Goal: Transaction & Acquisition: Purchase product/service

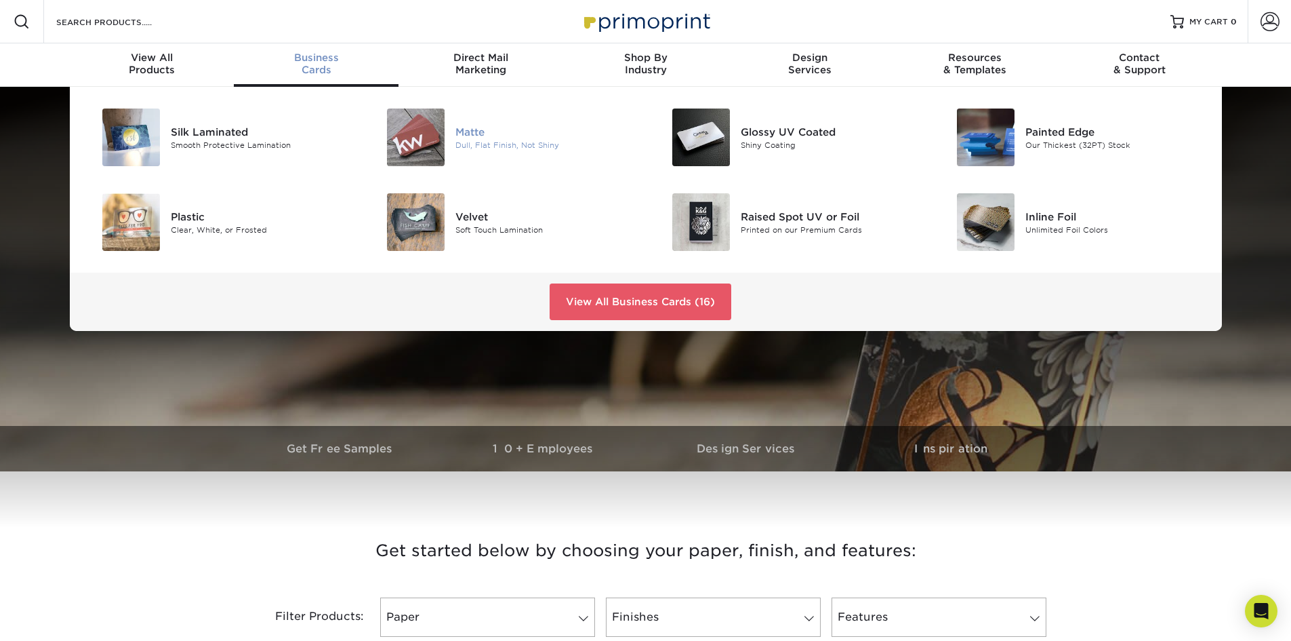
click at [470, 134] on div "Matte" at bounding box center [546, 131] width 180 height 15
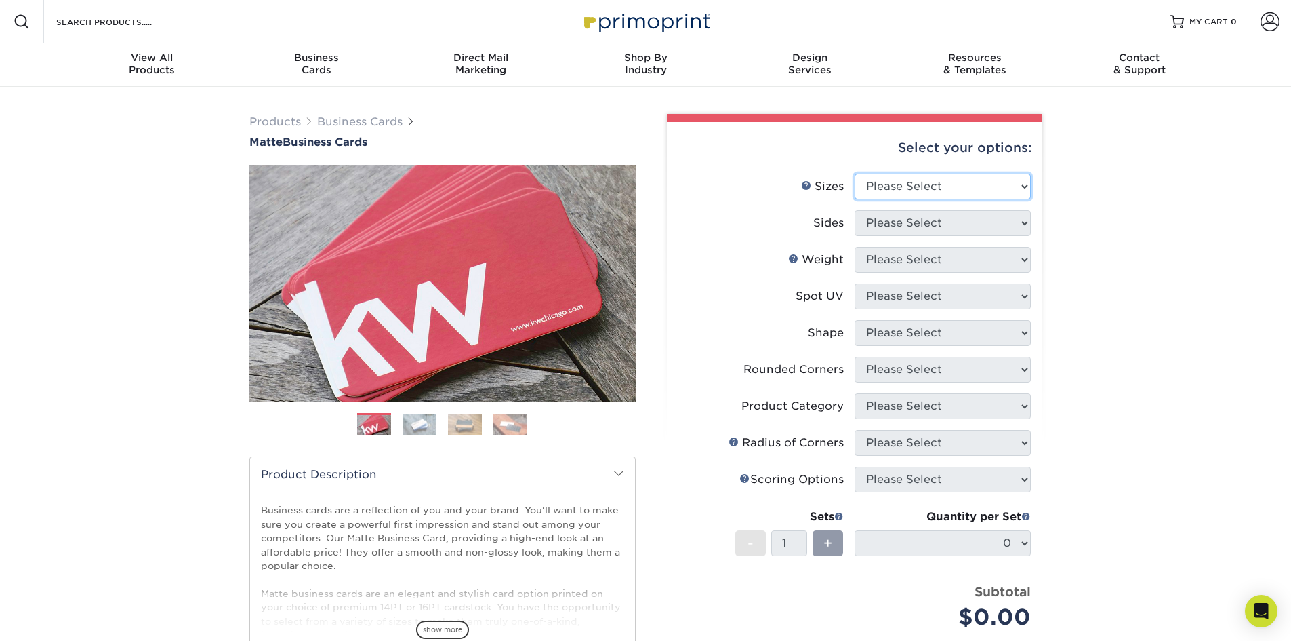
click at [998, 187] on select "Please Select 1.5" x 3.5" - Mini 1.75" x 3.5" - Mini 2" x 2" - Square 2" x 3" -…" at bounding box center [943, 187] width 176 height 26
select select "2.00x3.50"
click at [855, 174] on select "Please Select 1.5" x 3.5" - Mini 1.75" x 3.5" - Mini 2" x 2" - Square 2" x 3" -…" at bounding box center [943, 187] width 176 height 26
click at [909, 227] on select "Please Select Print Both Sides Print Front Only" at bounding box center [943, 223] width 176 height 26
select select "13abbda7-1d64-4f25-8bb2-c179b224825d"
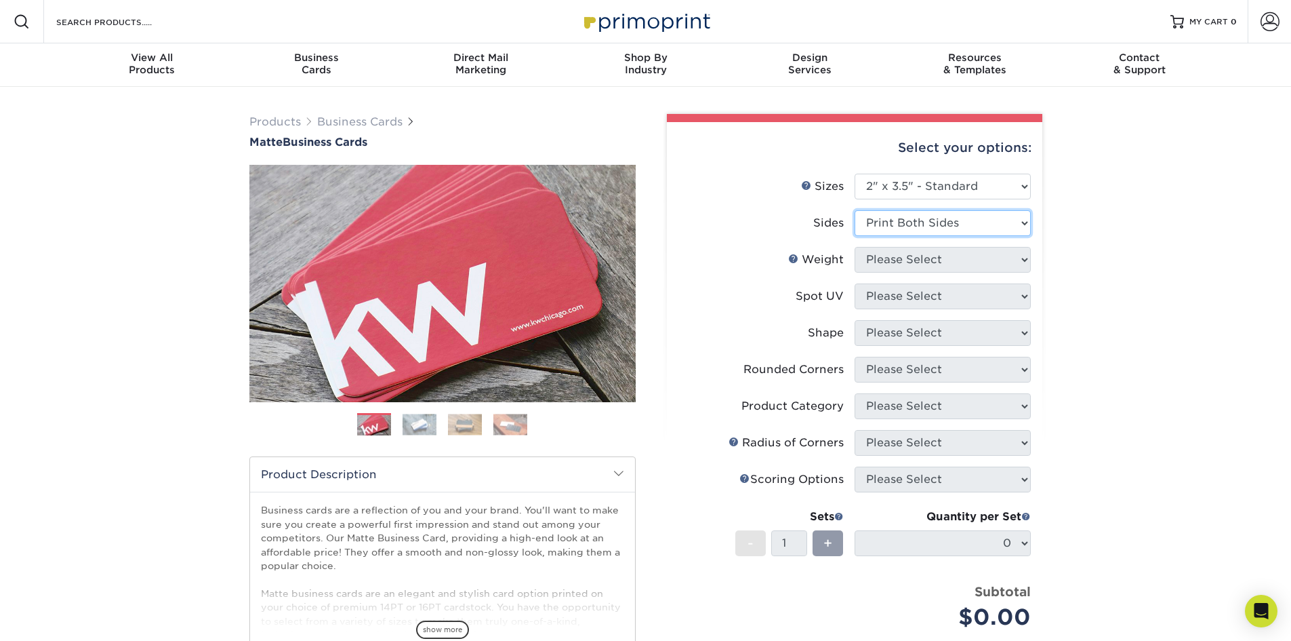
click at [855, 210] on select "Please Select Print Both Sides Print Front Only" at bounding box center [943, 223] width 176 height 26
click at [896, 262] on select "Please Select 16PT 14PT" at bounding box center [943, 260] width 176 height 26
select select "14PT"
click at [855, 247] on select "Please Select 16PT 14PT" at bounding box center [943, 260] width 176 height 26
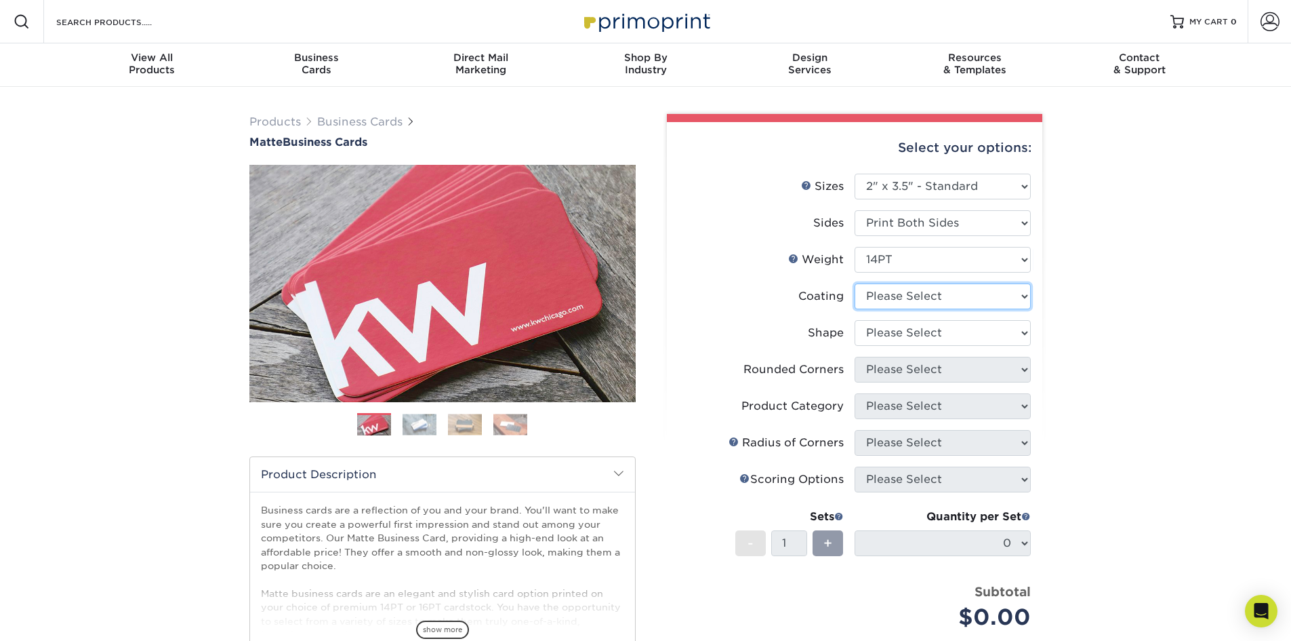
click at [889, 284] on select at bounding box center [943, 296] width 176 height 26
select select "121bb7b5-3b4d-429f-bd8d-bbf80e953313"
click at [855, 283] on select at bounding box center [943, 296] width 176 height 26
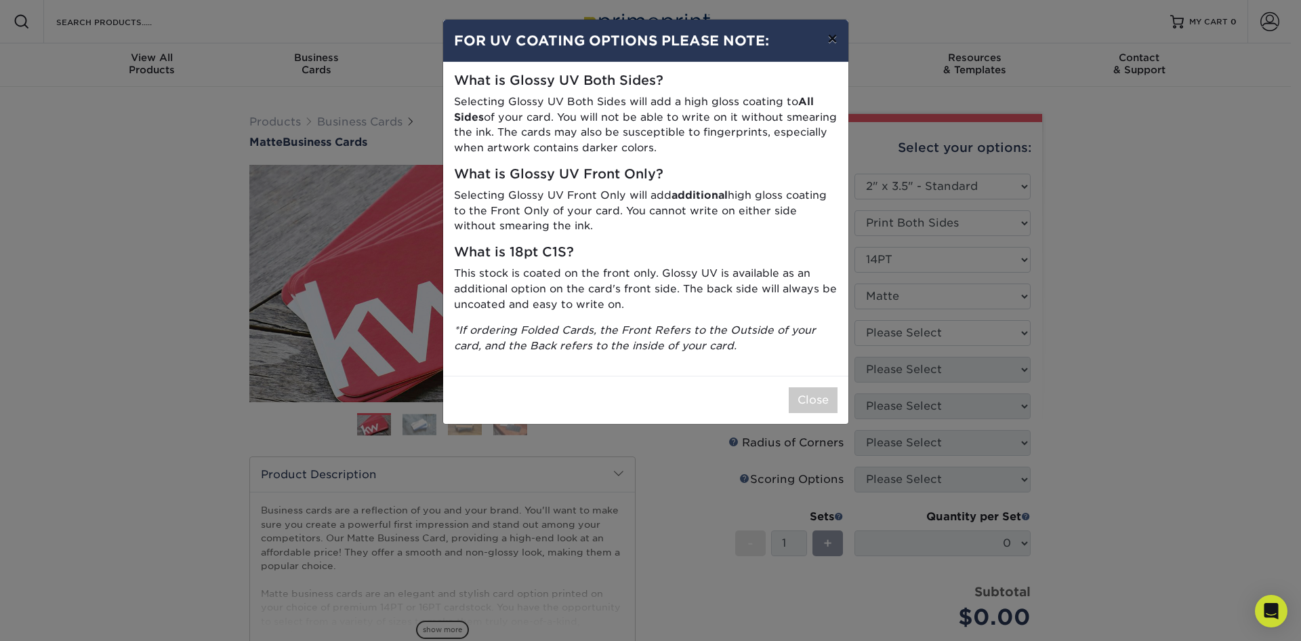
drag, startPoint x: 829, startPoint y: 33, endPoint x: 830, endPoint y: 70, distance: 36.6
click at [829, 35] on button "×" at bounding box center [832, 39] width 31 height 38
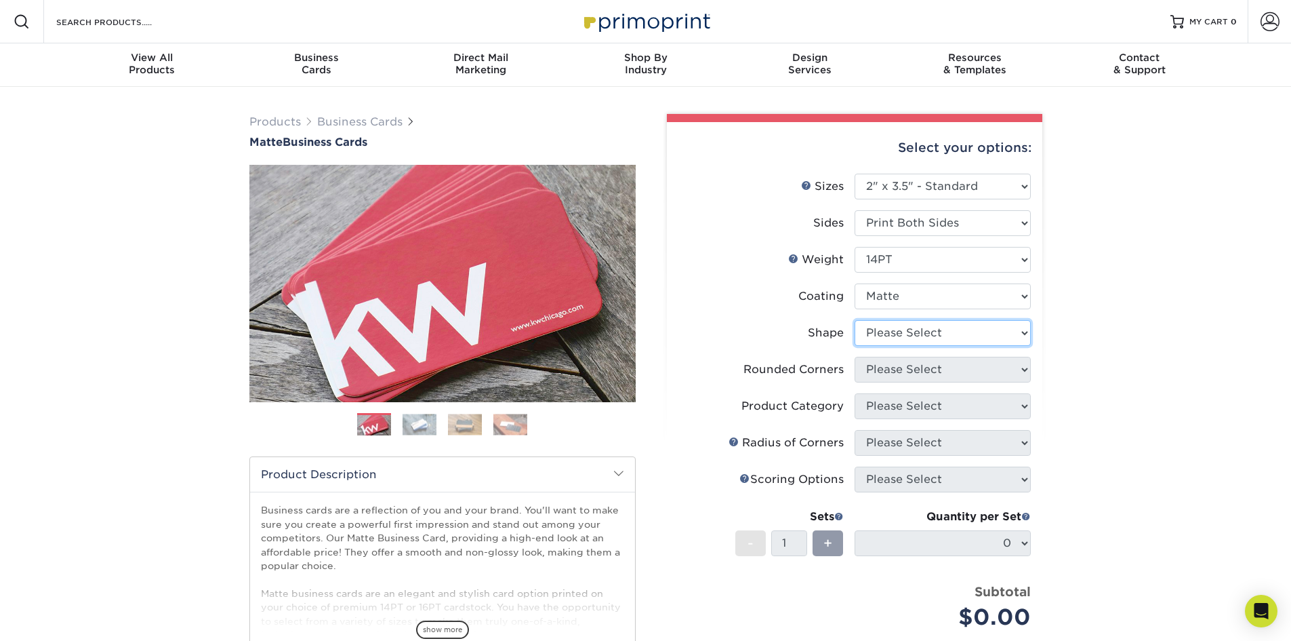
click at [855, 330] on select "Please Select Standard" at bounding box center [943, 333] width 176 height 26
select select "standard"
click at [855, 320] on select "Please Select Standard" at bounding box center [943, 333] width 176 height 26
click at [864, 370] on select "Please Select Yes - Round 2 Corners Yes - Round 4 Corners No" at bounding box center [943, 370] width 176 height 26
select select "0"
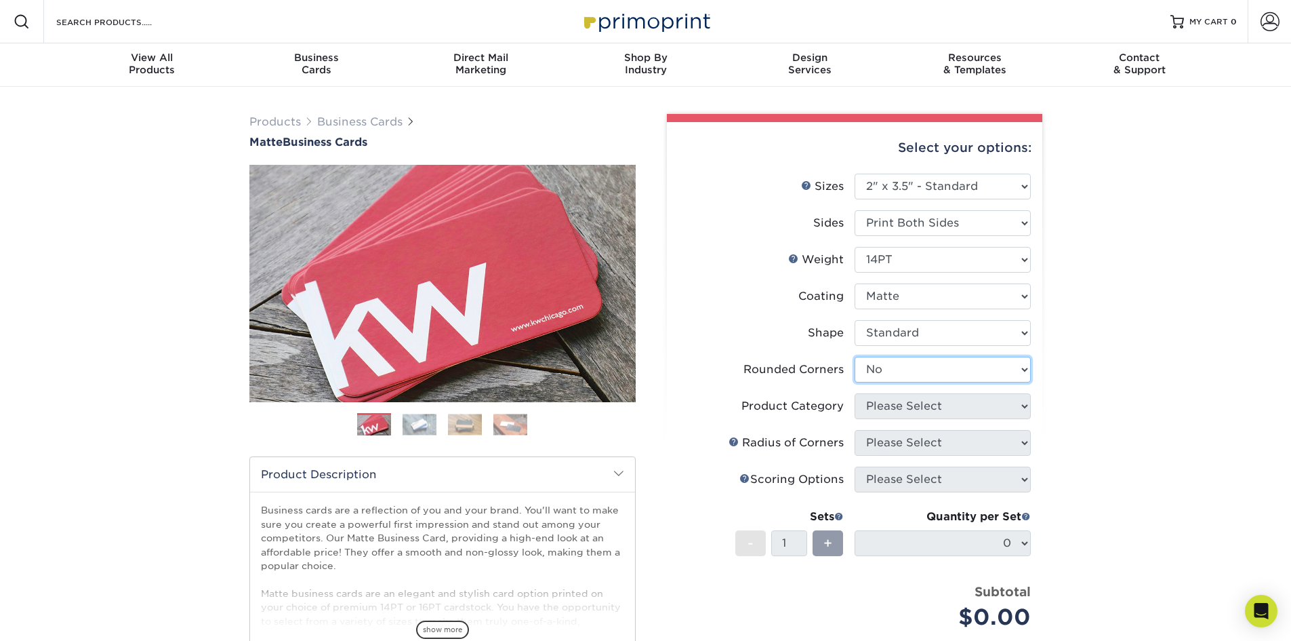
click at [855, 357] on select "Please Select Yes - Round 2 Corners Yes - Round 4 Corners No" at bounding box center [943, 370] width 176 height 26
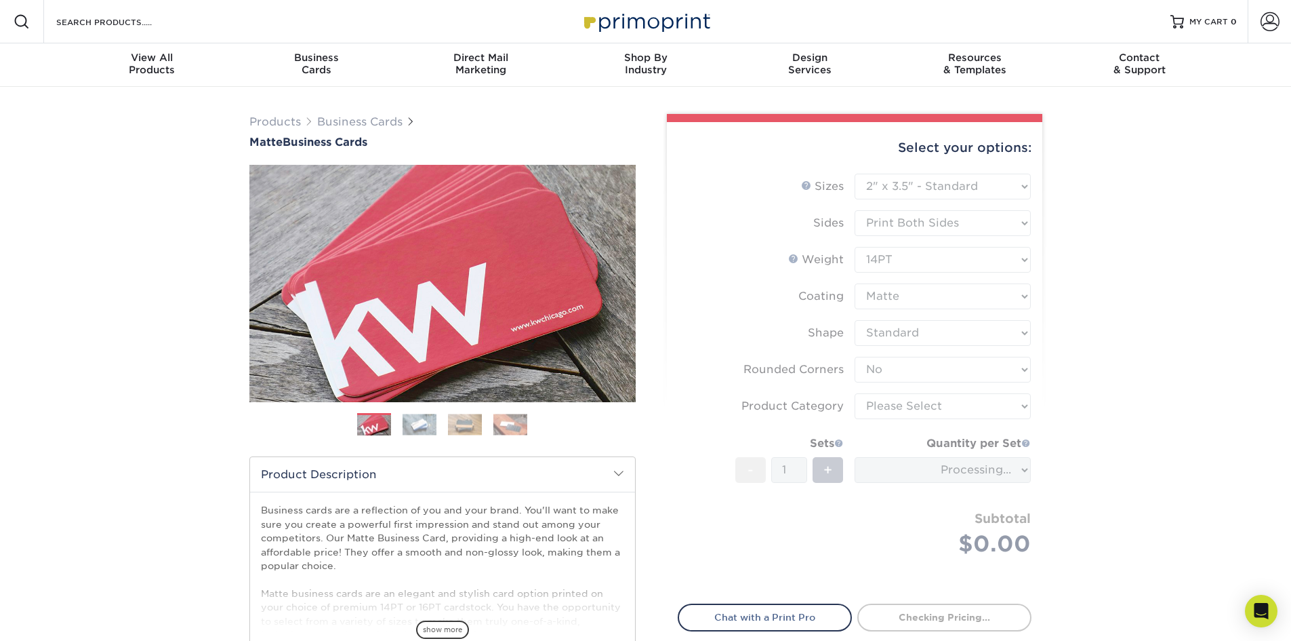
click at [899, 402] on form "Sizes Help Sizes Please Select 1.5" x 3.5" - Mini 1.75" x 3.5" - Mini 2" x 2" -…" at bounding box center [855, 381] width 354 height 414
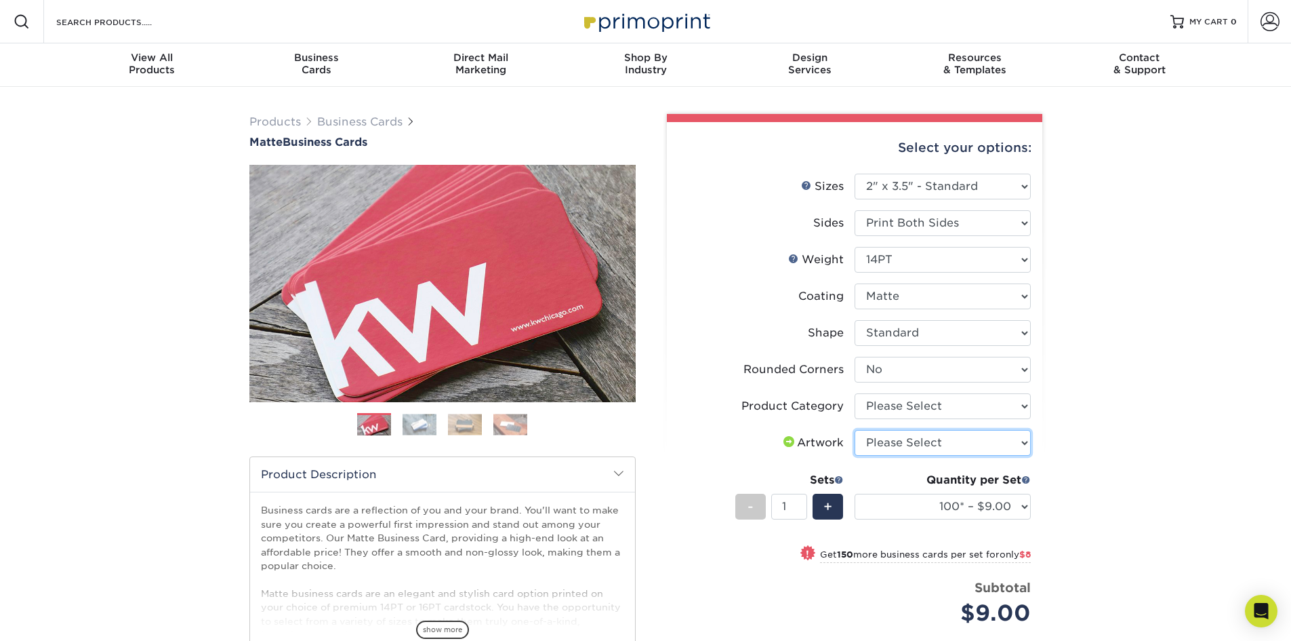
click at [898, 441] on select "Please Select I will upload files I need a design - $100" at bounding box center [943, 443] width 176 height 26
select select "design"
click at [855, 430] on select "Please Select I will upload files I need a design - $100" at bounding box center [943, 443] width 176 height 26
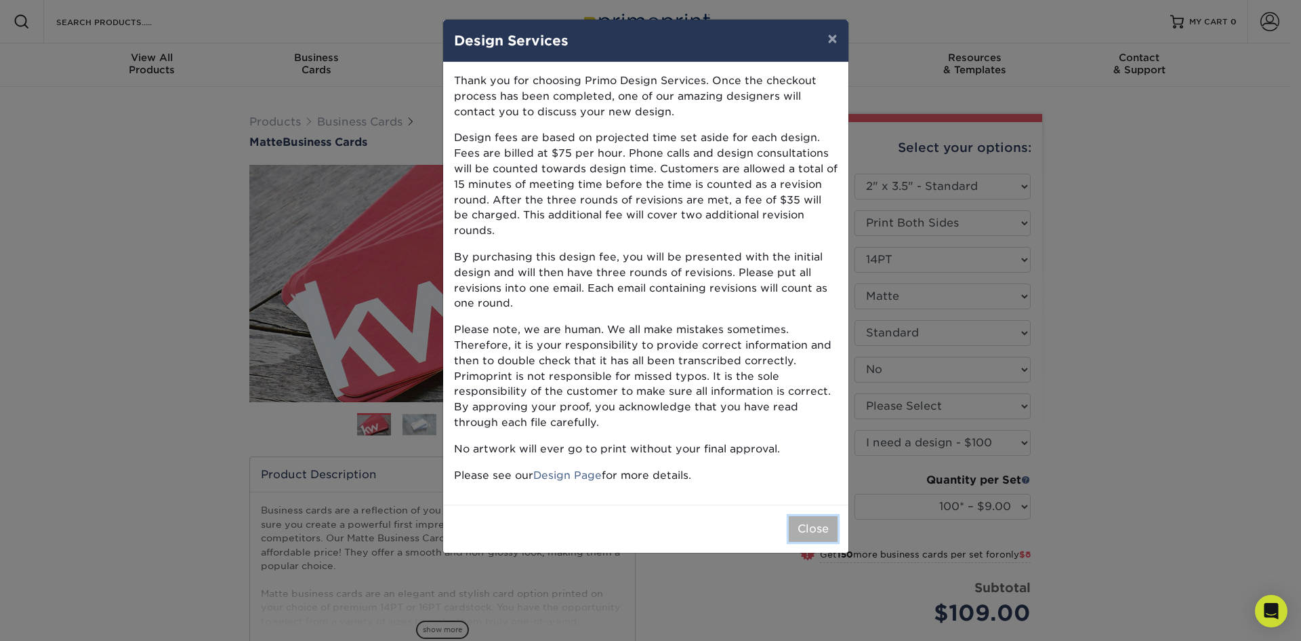
click at [804, 526] on button "Close" at bounding box center [813, 529] width 49 height 26
